Goal: Information Seeking & Learning: Check status

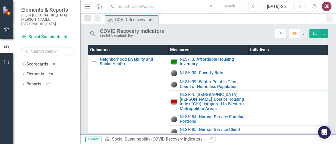
click at [147, 6] on input "text" at bounding box center [176, 6] width 137 height 9
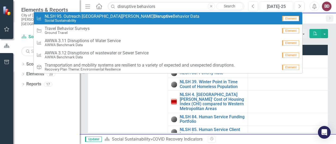
click at [155, 17] on div "Measure NLSH 95. Outreach Fort [PERSON_NAME] Disruptive Behavior Data Social Su…" at bounding box center [156, 18] width 241 height 9
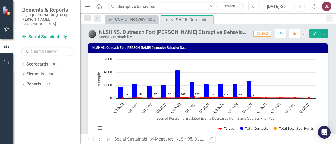
click at [224, 19] on div "Scorecard COVID Recovery Indicators Close Measure NLSH 95. Outreach Fort [PERSO…" at bounding box center [213, 19] width 219 height 9
click at [256, 7] on button "Previous" at bounding box center [253, 7] width 10 height 10
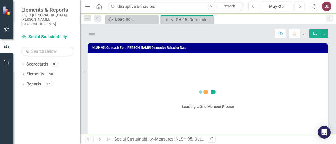
click at [256, 7] on button "Previous" at bounding box center [253, 7] width 10 height 10
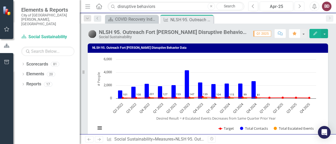
click at [295, 6] on button "Next" at bounding box center [299, 7] width 10 height 10
click at [250, 9] on button "Previous" at bounding box center [253, 7] width 10 height 10
click at [253, 8] on icon "Previous" at bounding box center [253, 6] width 3 height 5
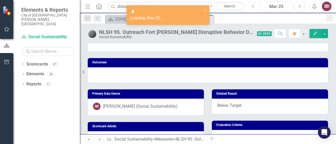
scroll to position [72, 0]
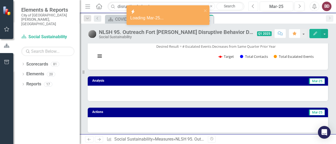
click at [255, 3] on button "Previous" at bounding box center [253, 7] width 10 height 10
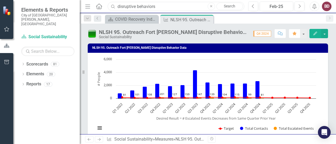
click at [164, 4] on input "disruptive behaviors" at bounding box center [176, 6] width 137 height 9
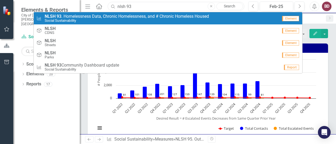
type input "nlsh 93"
click at [128, 19] on small "Social Sustainability" at bounding box center [127, 21] width 164 height 4
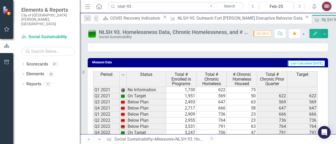
scroll to position [443, 0]
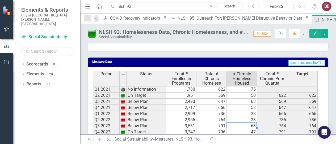
click at [239, 123] on td "63" at bounding box center [242, 126] width 30 height 6
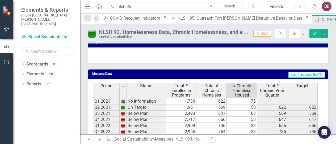
scroll to position [431, 0]
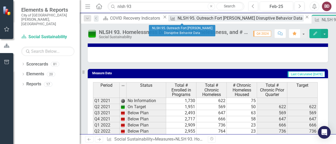
click at [177, 20] on div "NLSH 95. Outreach Fort [PERSON_NAME] Disruptive Behavior Data" at bounding box center [240, 18] width 126 height 7
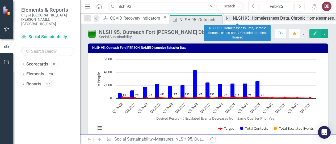
click at [226, 20] on icon "Measure" at bounding box center [228, 18] width 5 height 4
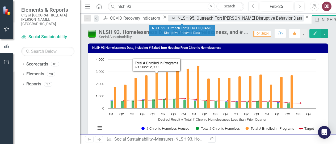
click at [179, 19] on div "NLSH 95. Outreach Fort [PERSON_NAME] Disruptive Behavior Data" at bounding box center [240, 18] width 126 height 7
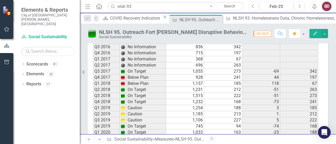
scroll to position [517, 0]
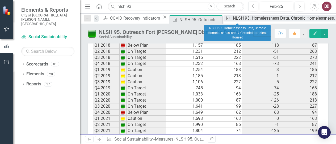
click at [233, 20] on div "NLSH 93. Homelessness Data, Chronic Homelessness, and # Chronic Homeless Housed" at bounding box center [315, 18] width 165 height 7
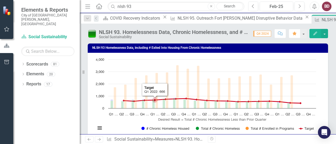
scroll to position [13, 0]
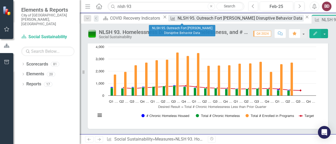
click at [179, 18] on div "NLSH 95. Outreach Fort [PERSON_NAME] Disruptive Behavior Data" at bounding box center [240, 18] width 126 height 7
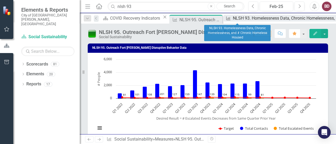
click at [233, 21] on div "NLSH 93. Homelessness Data, Chronic Homelessness, and # Chronic Homeless Housed" at bounding box center [315, 18] width 165 height 7
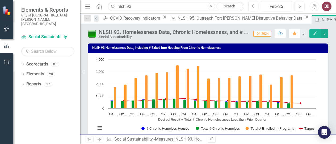
click at [321, 21] on div "NLSH 93. Homelessness Data, Chronic Homelessness, and # Chronic Homeless Housed" at bounding box center [342, 19] width 42 height 7
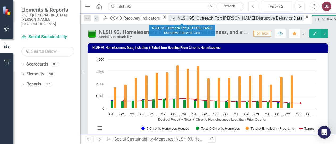
click at [177, 17] on div "NLSH 95. Outreach Fort [PERSON_NAME] Disruptive Behavior Data" at bounding box center [240, 18] width 126 height 7
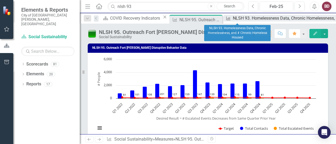
click at [239, 18] on div "NLSH 93. Homelessness Data, Chronic Homelessness, and # Chronic Homeless Housed" at bounding box center [315, 18] width 165 height 7
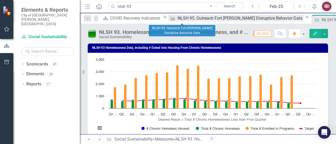
click at [178, 21] on div "NLSH 95. Outreach Fort [PERSON_NAME] Disruptive Behavior Data" at bounding box center [240, 18] width 126 height 7
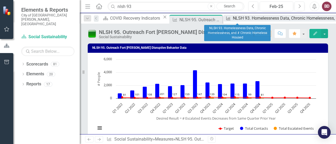
click at [233, 21] on div "NLSH 93. Homelessness Data, Chronic Homelessness, and # Chronic Homeless Housed" at bounding box center [315, 18] width 165 height 7
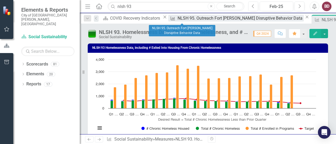
click at [177, 20] on div "NLSH 95. Outreach Fort [PERSON_NAME] Disruptive Behavior Data" at bounding box center [240, 18] width 126 height 7
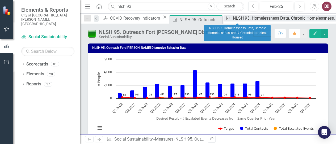
click at [233, 20] on div "NLSH 93. Homelessness Data, Chronic Homelessness, and # Chronic Homeless Housed" at bounding box center [315, 18] width 165 height 7
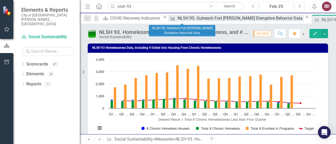
click at [177, 20] on div "NLSH 95. Outreach Fort [PERSON_NAME] Disruptive Behavior Data" at bounding box center [240, 18] width 126 height 7
